Goal: Task Accomplishment & Management: Manage account settings

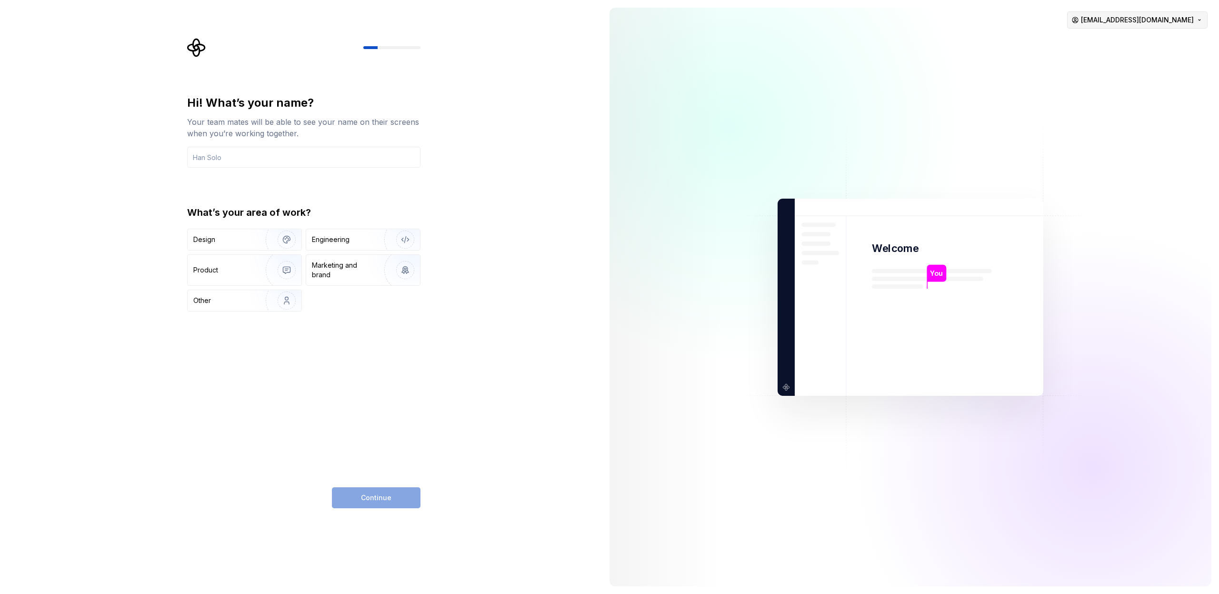
click at [1164, 22] on html "Hi! What’s your name? Your team mates will be able to see your name on their sc…" at bounding box center [609, 297] width 1219 height 594
click at [1048, 33] on html "Hi! What’s your name? Your team mates will be able to see your name on their sc…" at bounding box center [609, 297] width 1219 height 594
click at [242, 235] on div "Design" at bounding box center [223, 240] width 60 height 10
click at [268, 160] on input "text" at bounding box center [303, 157] width 233 height 21
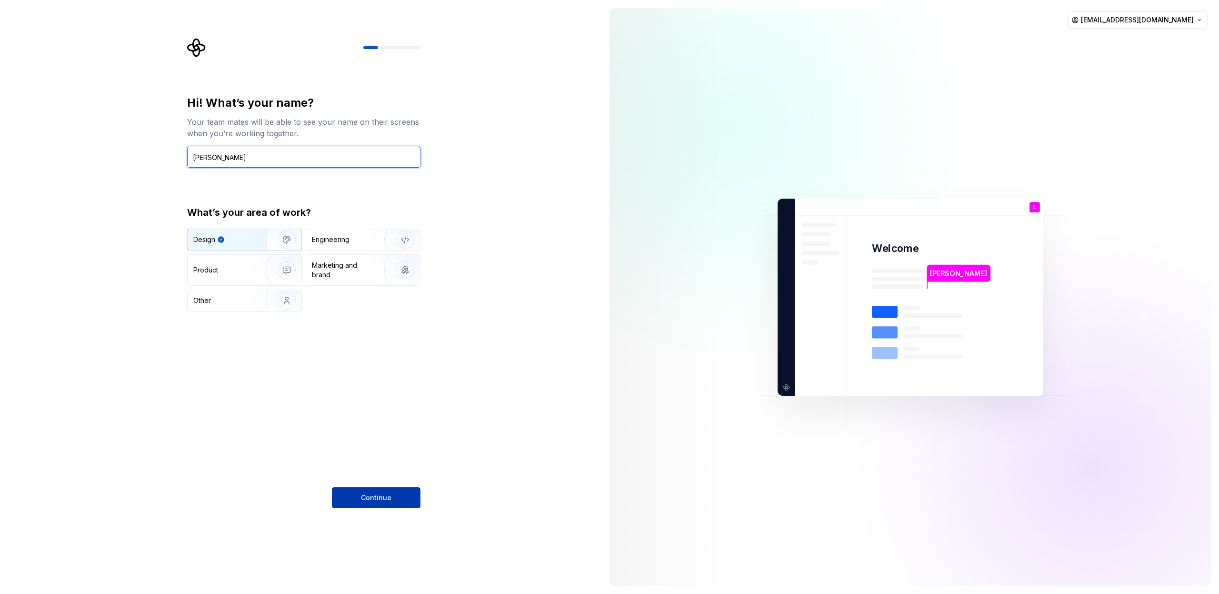
type input "[PERSON_NAME]"
click at [381, 493] on button "Continue" at bounding box center [376, 497] width 89 height 21
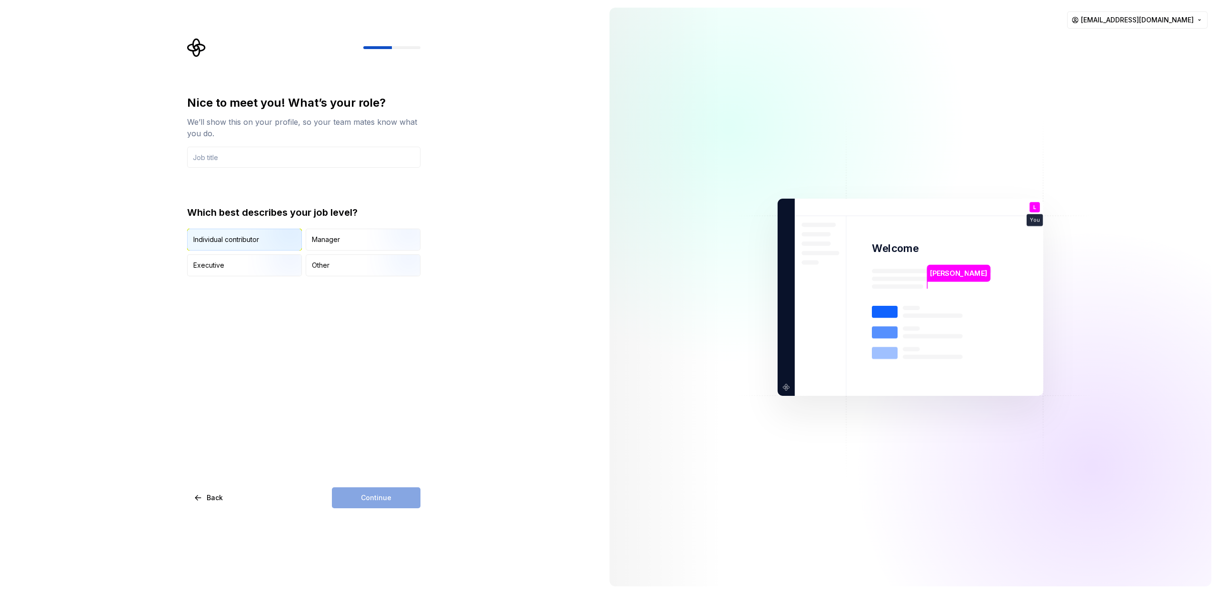
click at [225, 243] on div "Individual contributor" at bounding box center [226, 240] width 66 height 10
click at [374, 492] on div "Continue" at bounding box center [376, 497] width 89 height 21
click at [273, 164] on input "text" at bounding box center [303, 157] width 233 height 21
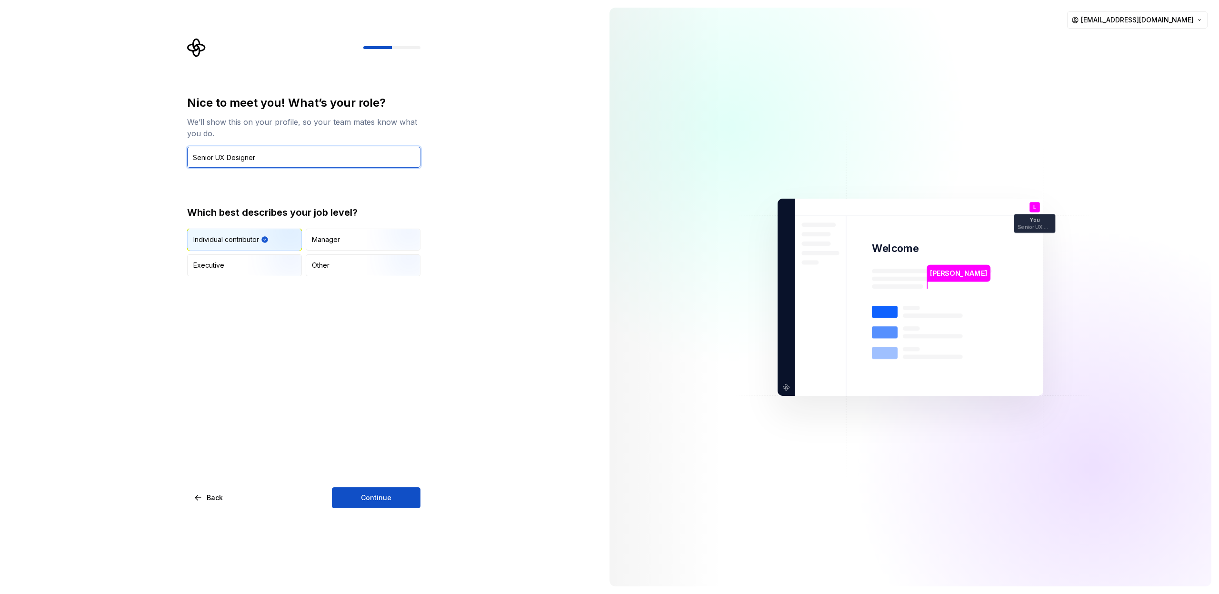
type input "Senior UX Designer"
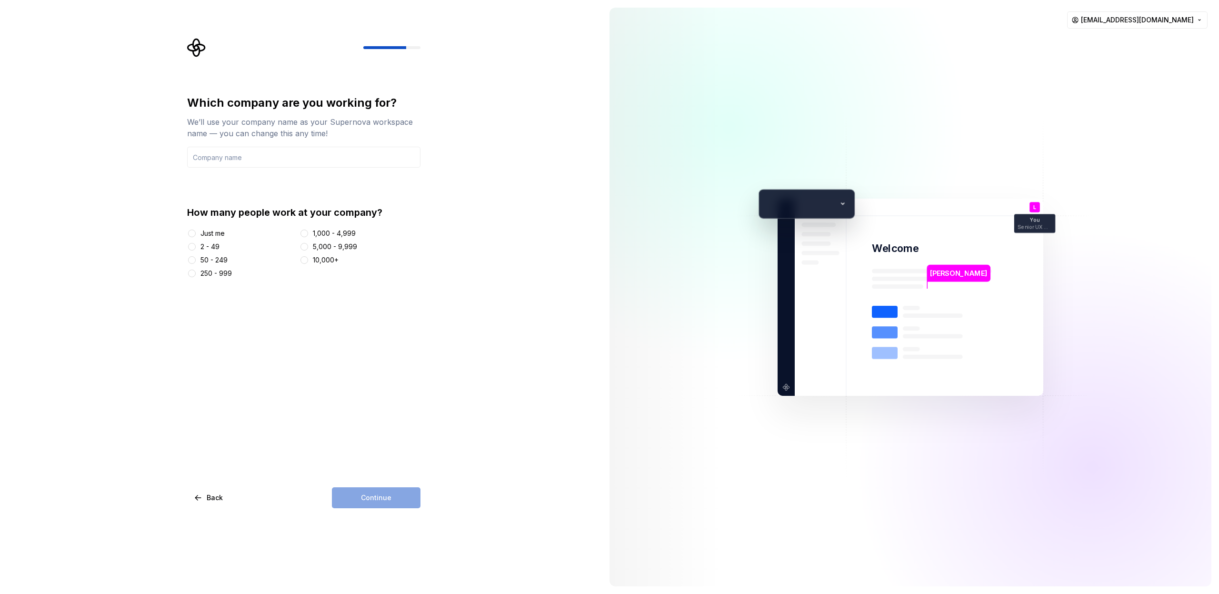
click at [340, 248] on div "5,000 - 9,999" at bounding box center [335, 247] width 44 height 10
click at [308, 248] on button "5,000 - 9,999" at bounding box center [304, 247] width 8 height 8
click at [275, 156] on input "text" at bounding box center [303, 157] width 233 height 21
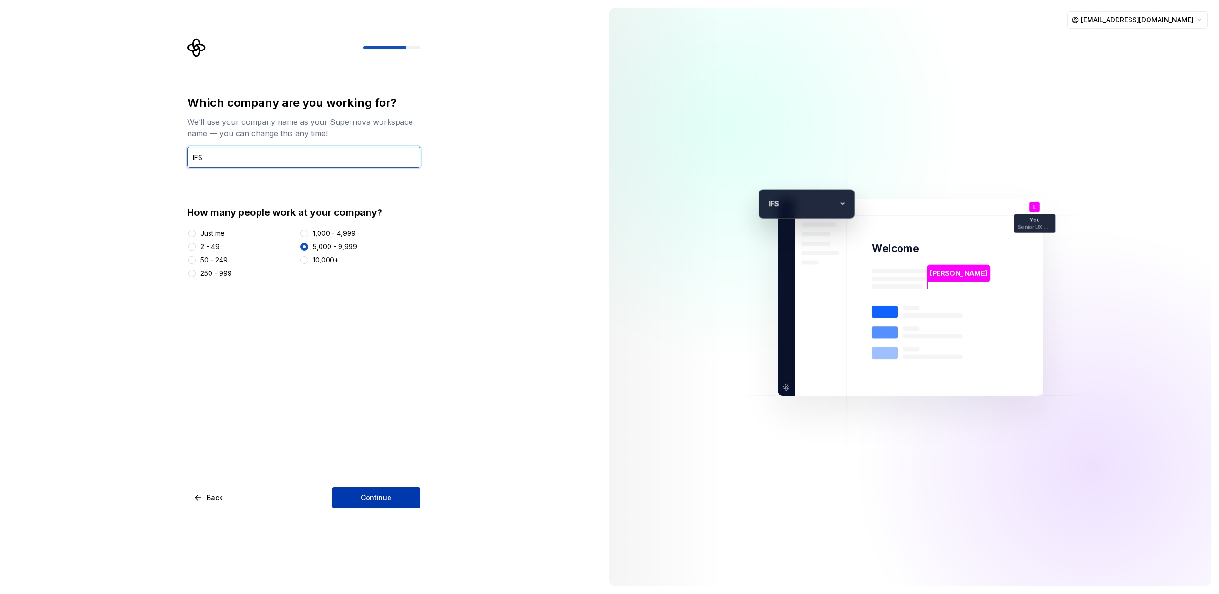
type input "IFS"
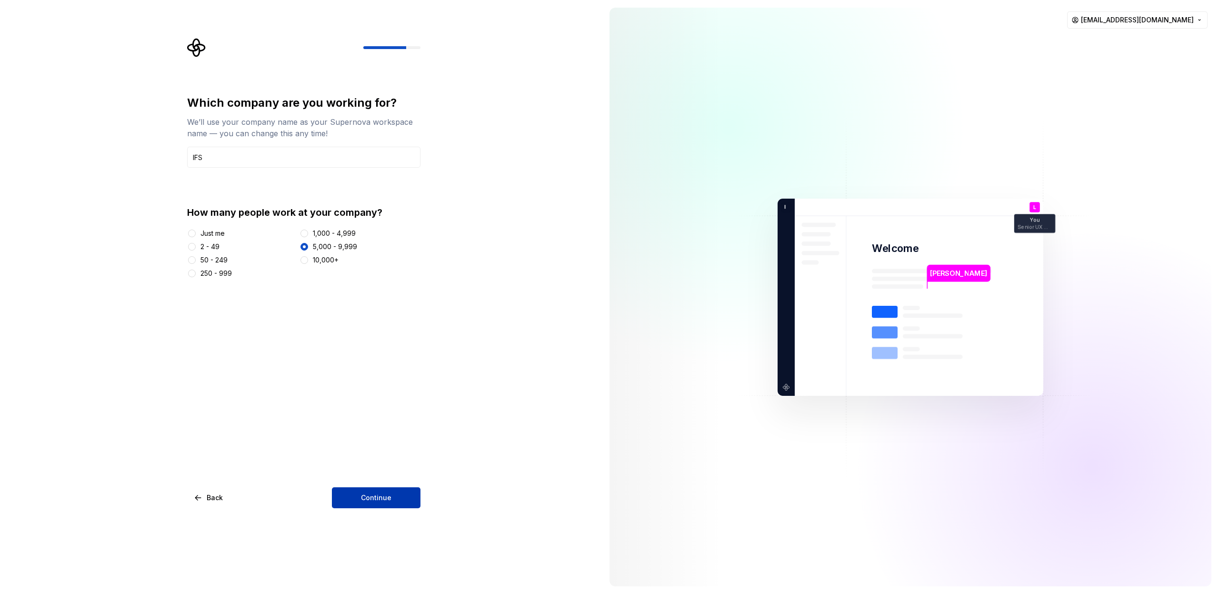
click at [364, 493] on span "Continue" at bounding box center [376, 498] width 30 height 10
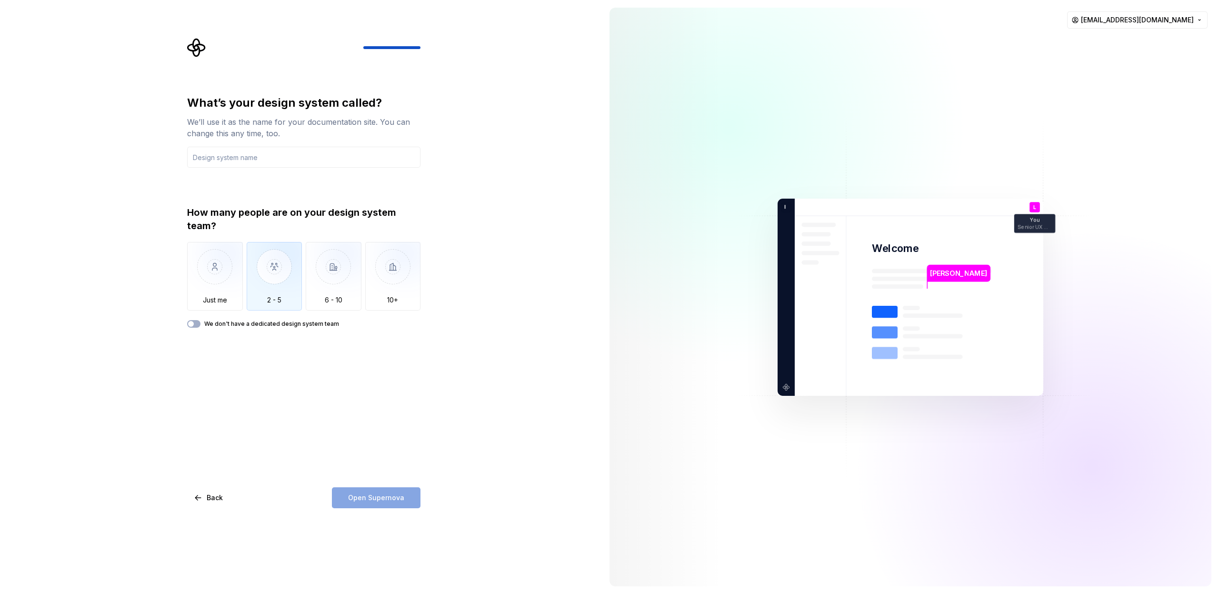
click at [274, 268] on img "button" at bounding box center [275, 274] width 56 height 64
click at [255, 162] on input "text" at bounding box center [303, 157] width 233 height 21
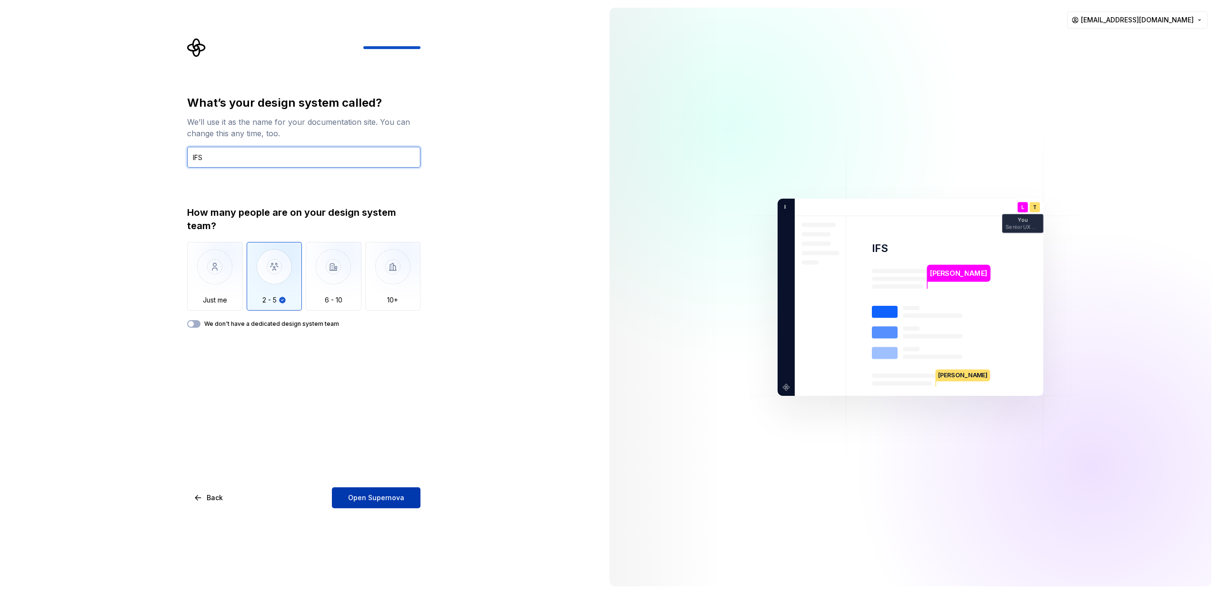
type input "IFS"
click at [372, 502] on button "Open Supernova" at bounding box center [376, 497] width 89 height 21
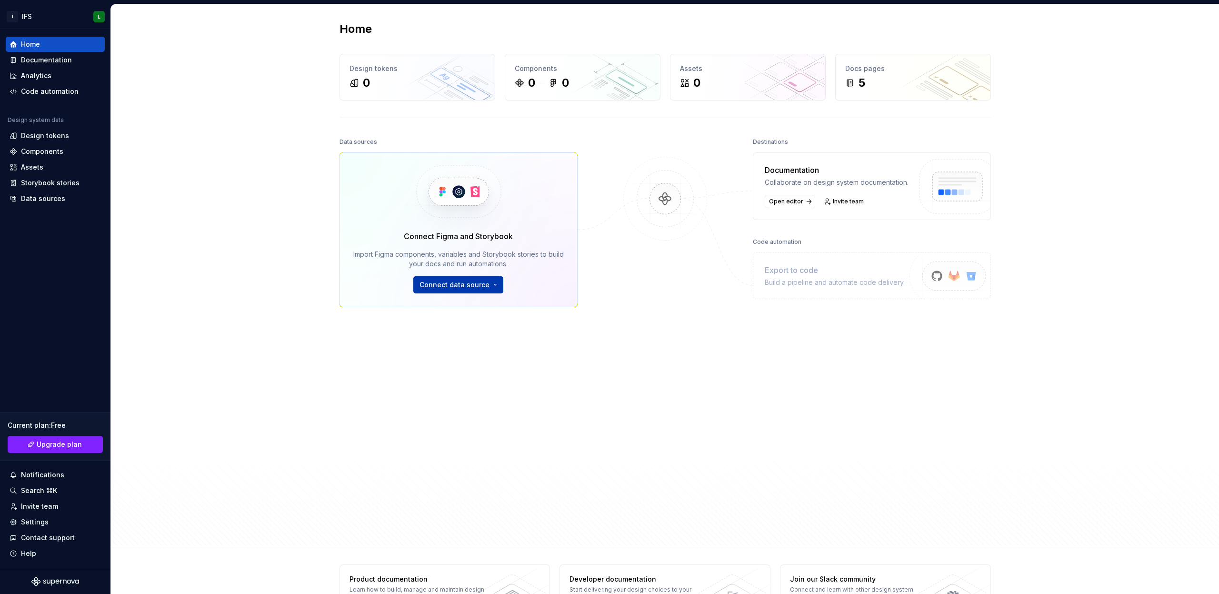
click at [472, 287] on html "I IFS L Home Documentation Analytics Code automation Design system data Design …" at bounding box center [609, 297] width 1219 height 594
click at [474, 306] on div "Figma library Import styles, components and icons." at bounding box center [484, 309] width 109 height 18
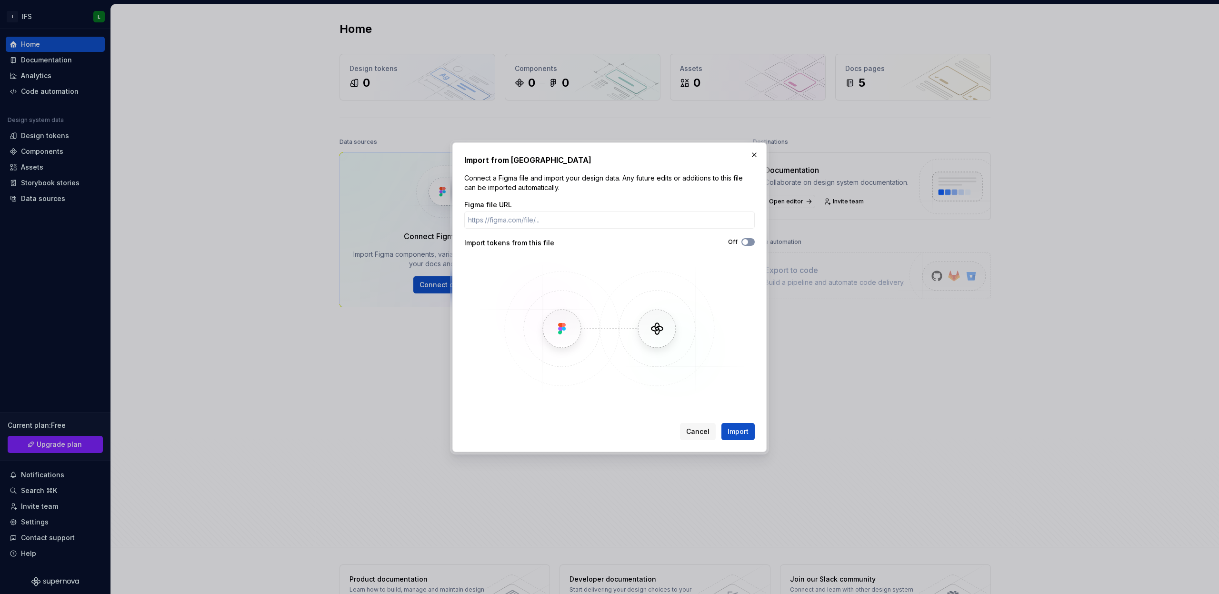
click at [742, 241] on span "button" at bounding box center [745, 242] width 6 height 6
click at [754, 153] on button "button" at bounding box center [753, 154] width 13 height 13
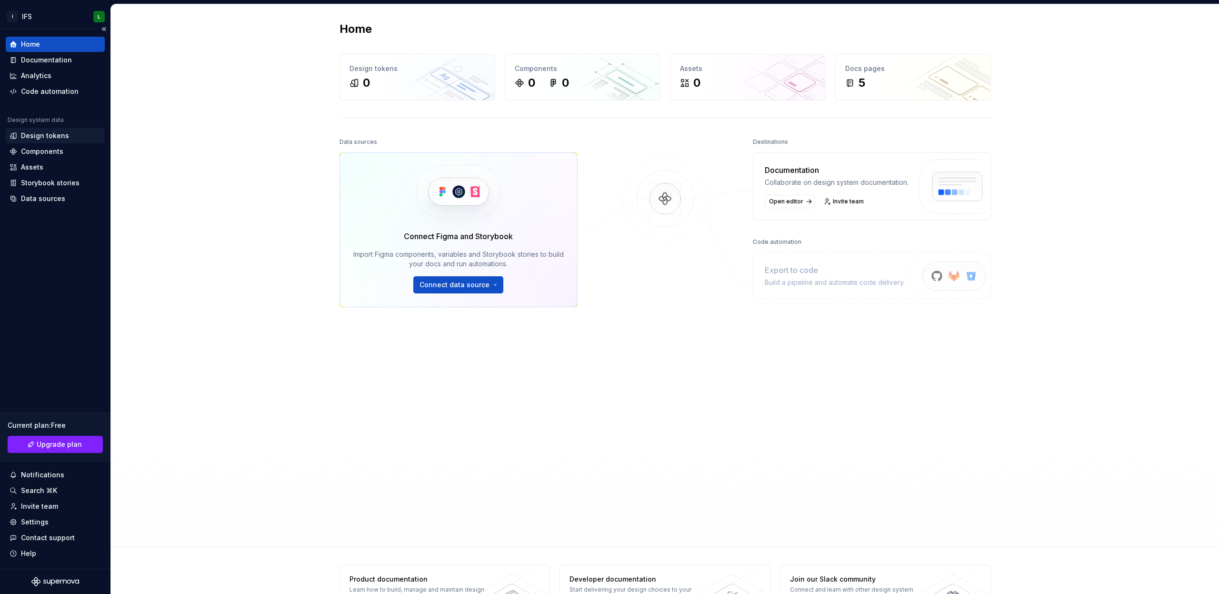
click at [64, 136] on div "Design tokens" at bounding box center [45, 136] width 48 height 10
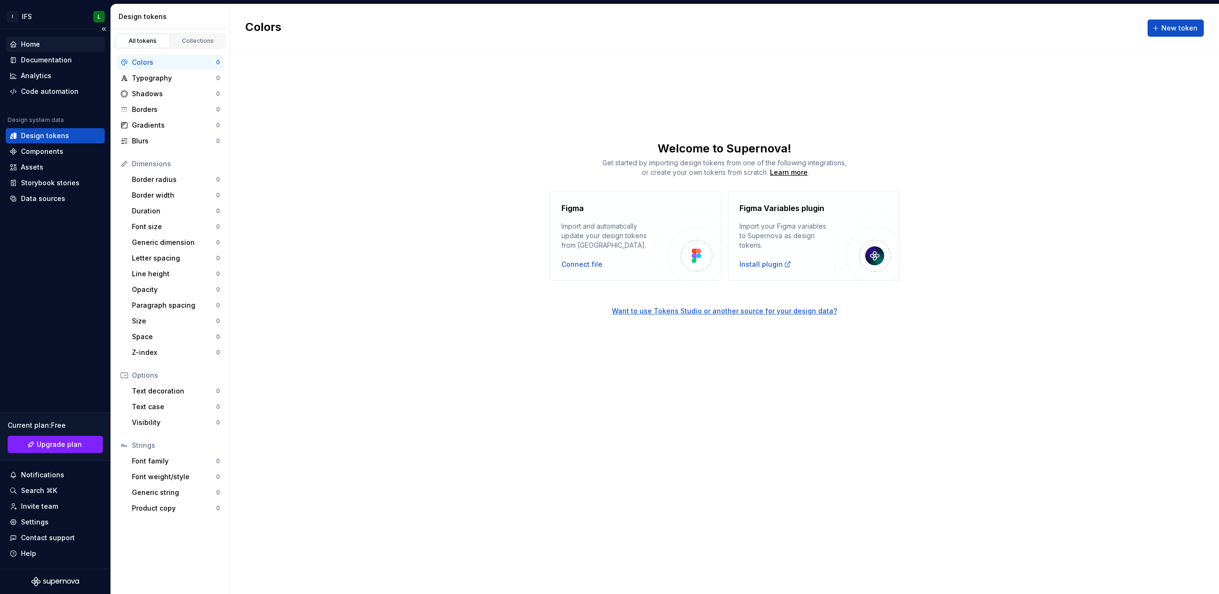
click at [54, 44] on div "Home" at bounding box center [55, 45] width 91 height 10
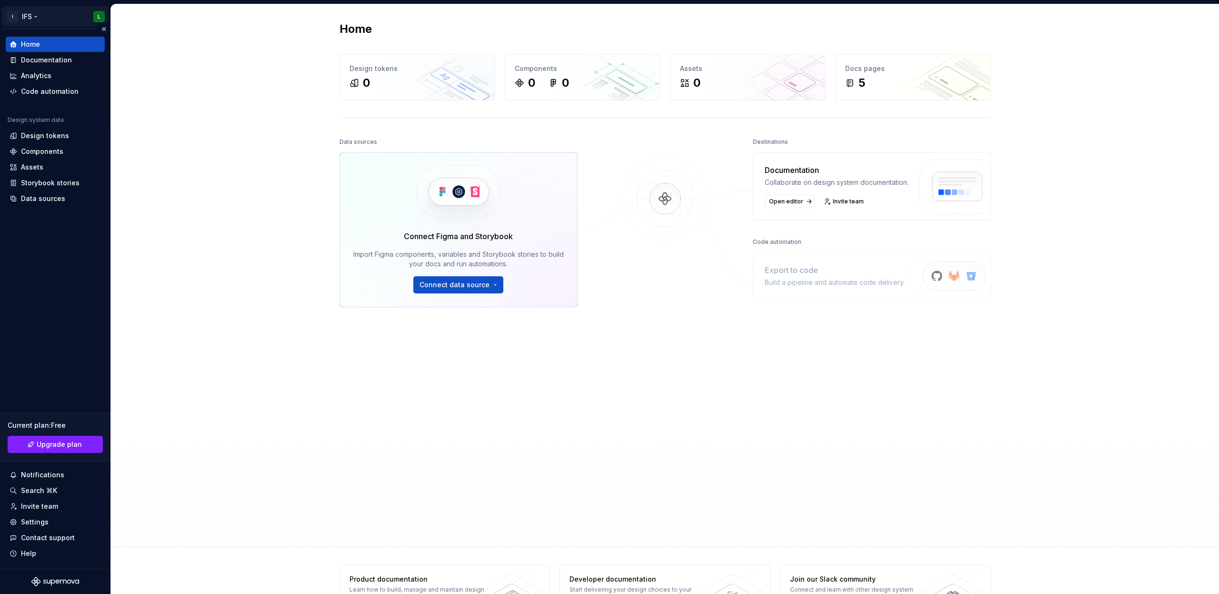
click at [26, 14] on html "I IFS L Home Documentation Analytics Code automation Design system data Design …" at bounding box center [609, 297] width 1219 height 594
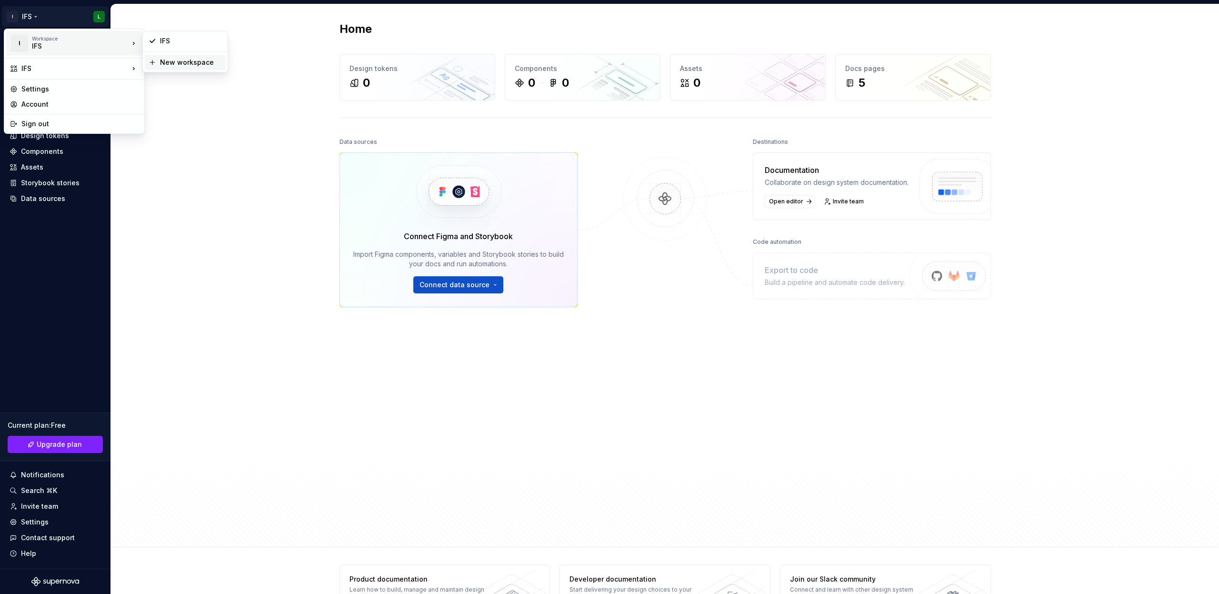
click at [178, 59] on div "New workspace" at bounding box center [191, 63] width 62 height 10
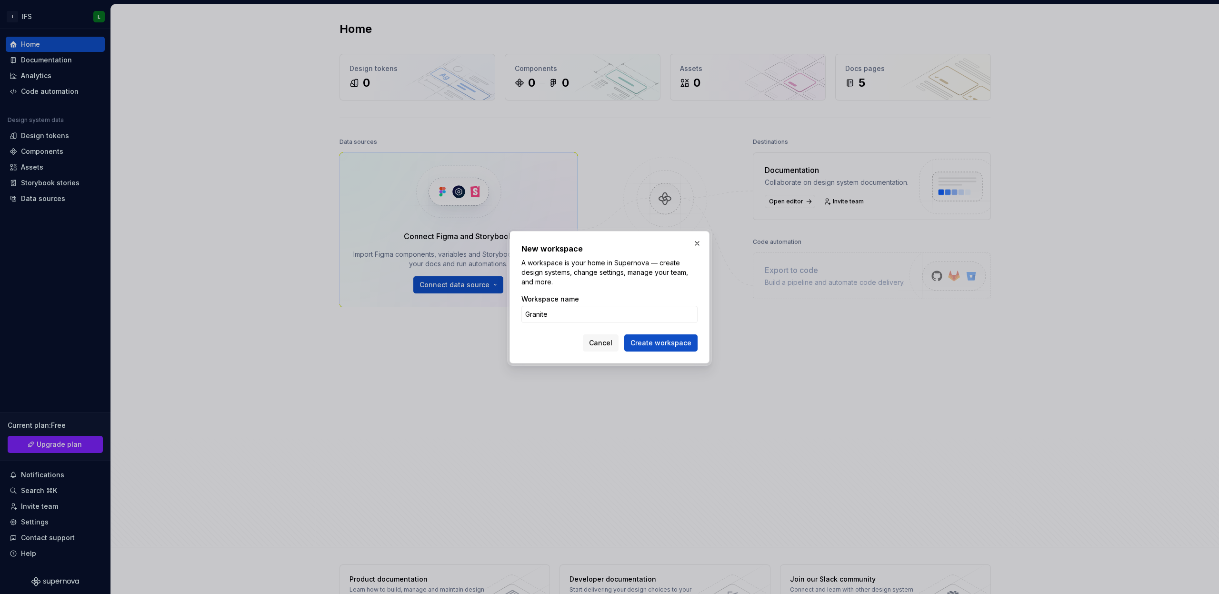
type input "Granite"
click at [662, 342] on button "Create workspace" at bounding box center [660, 342] width 73 height 17
